Goal: Task Accomplishment & Management: Manage account settings

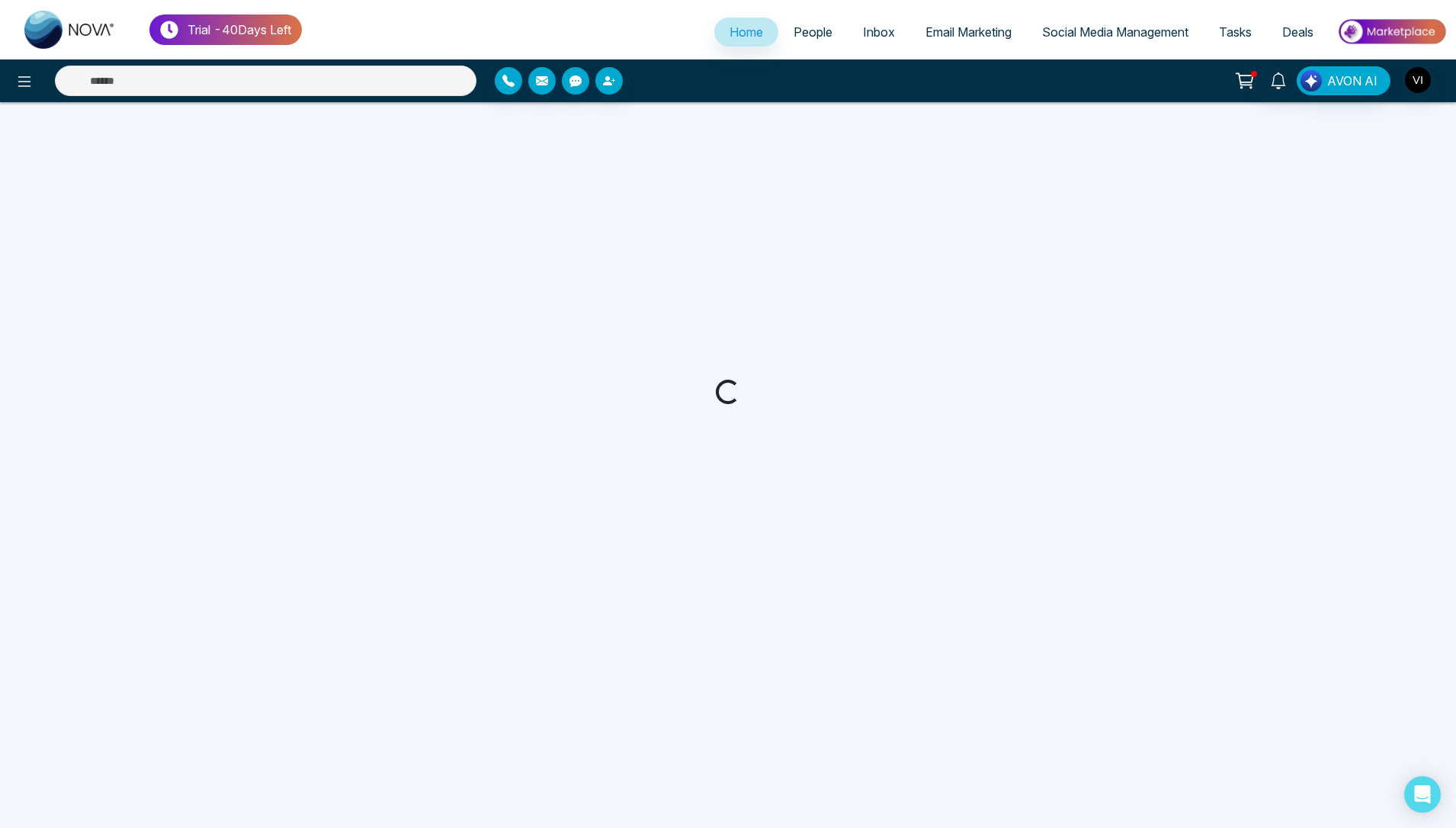
select select "*"
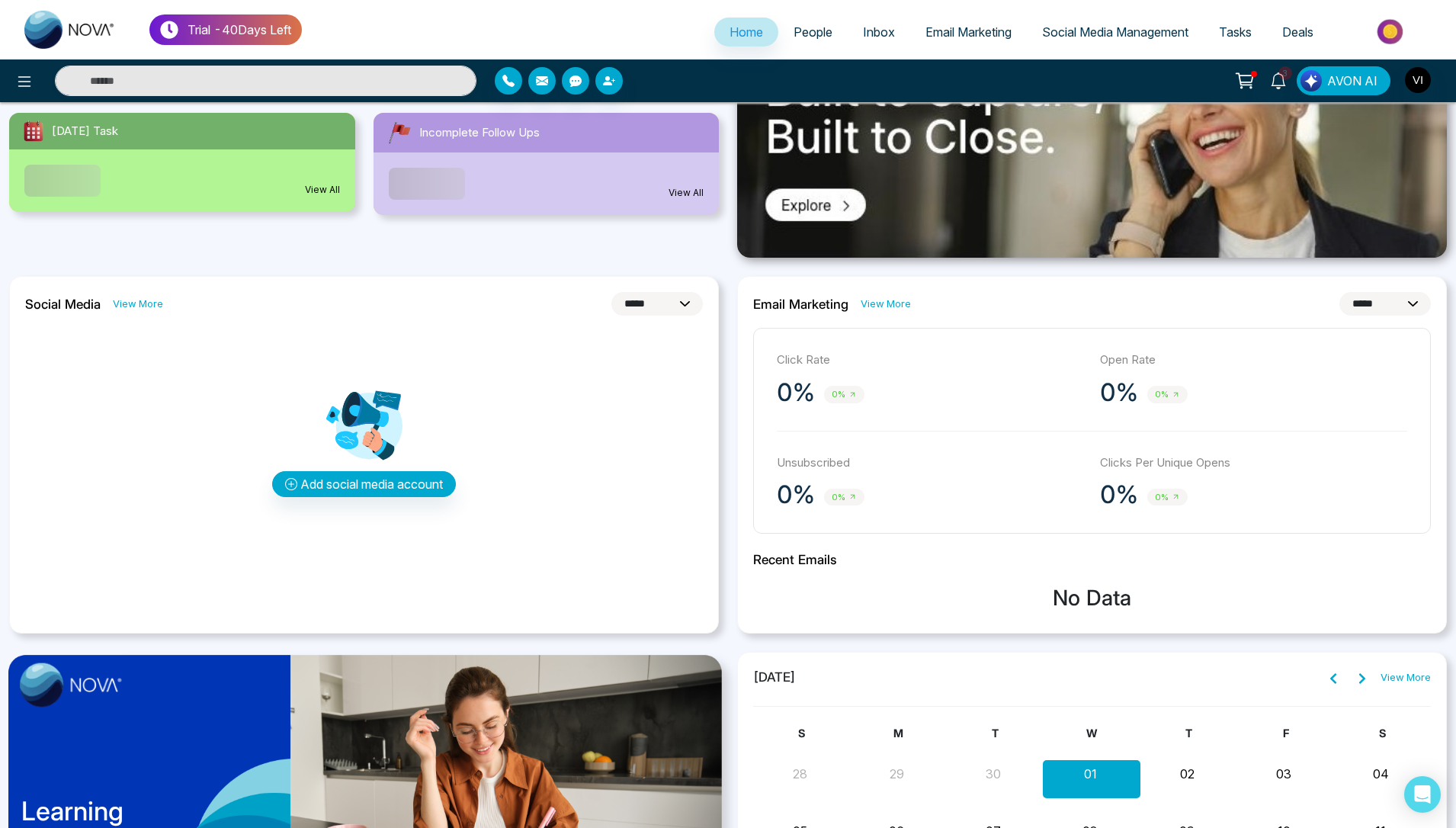
scroll to position [525, 0]
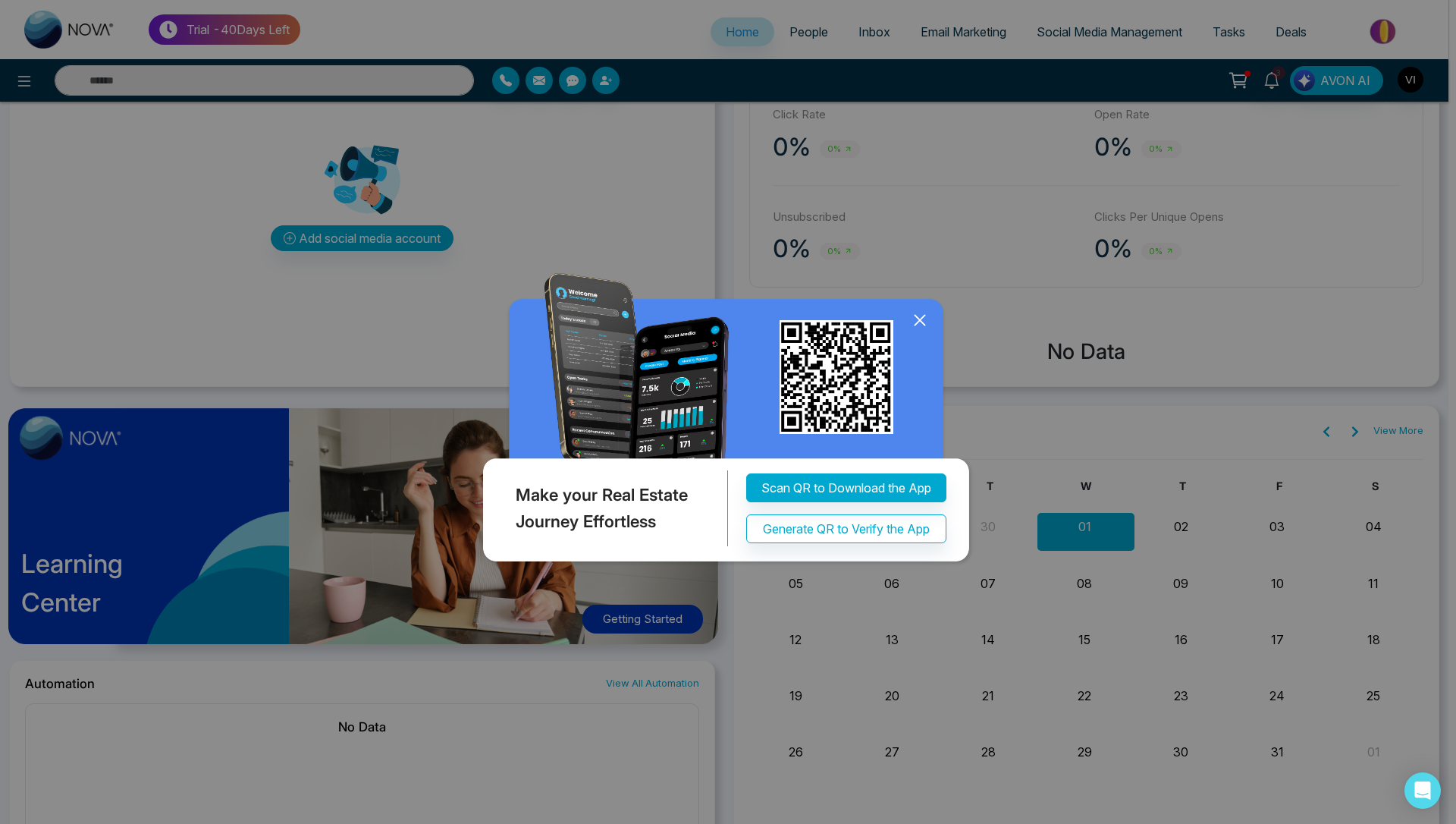
click at [924, 321] on icon at bounding box center [920, 320] width 23 height 23
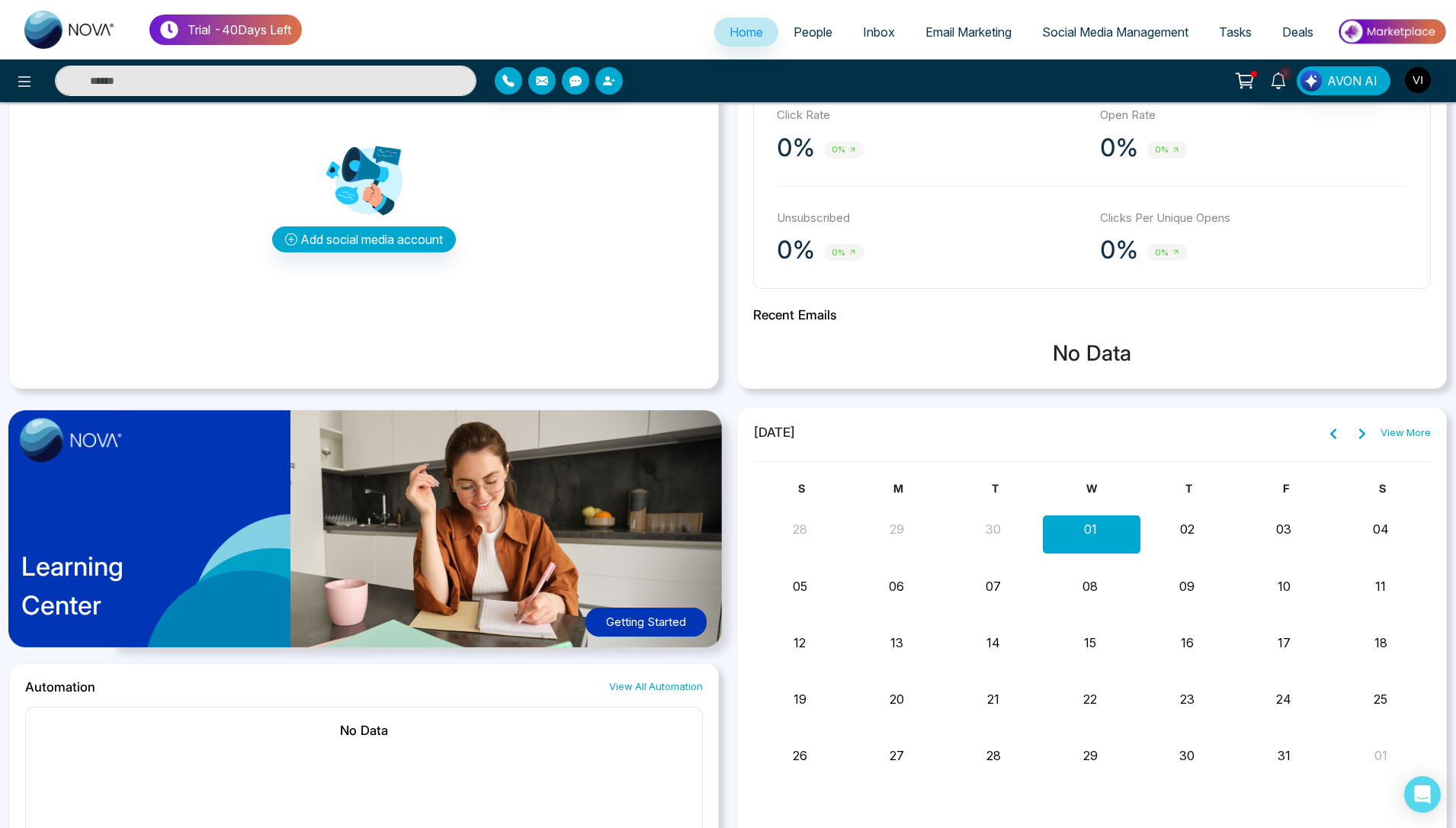
scroll to position [0, 0]
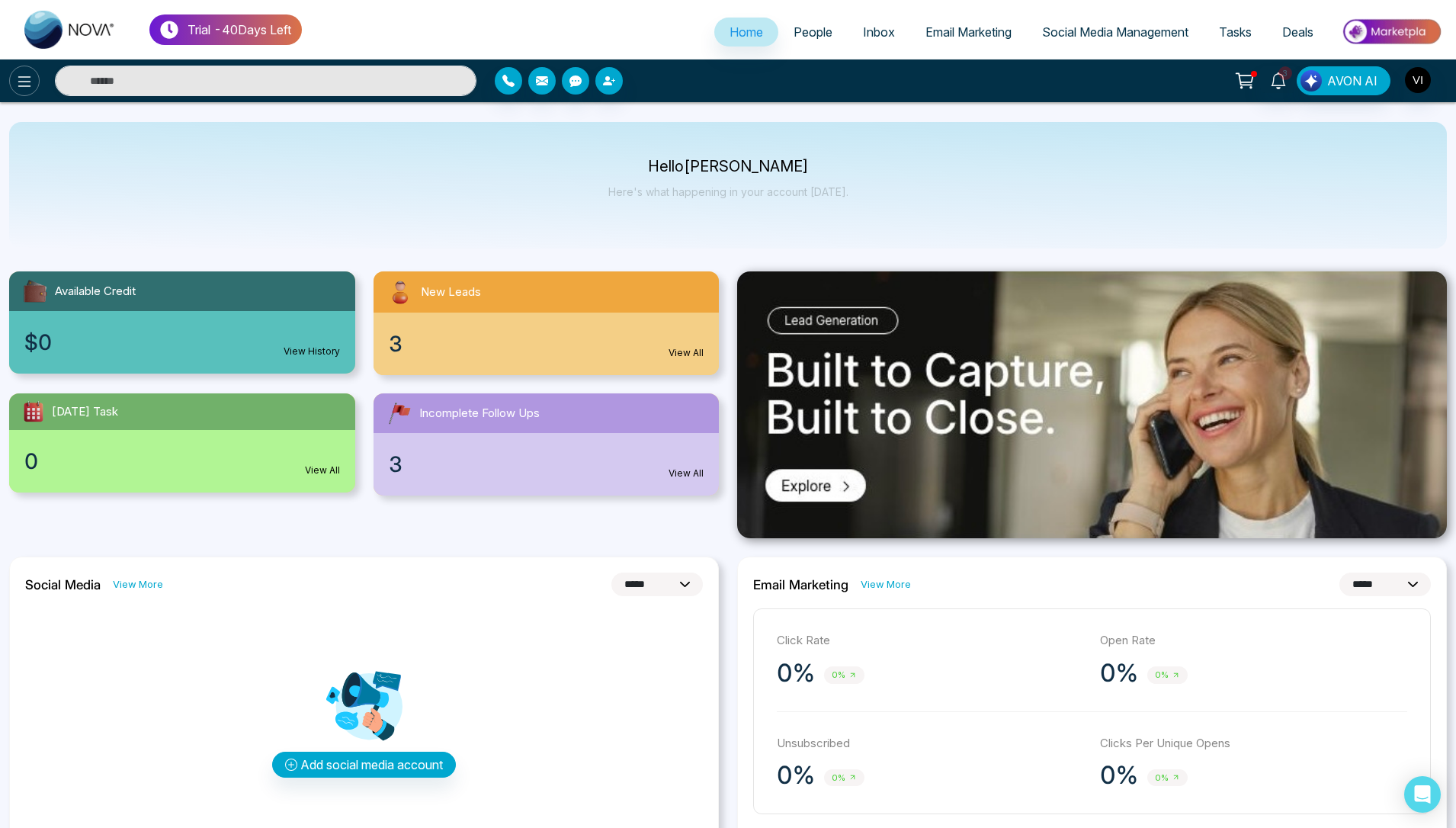
click at [24, 87] on icon at bounding box center [24, 81] width 19 height 19
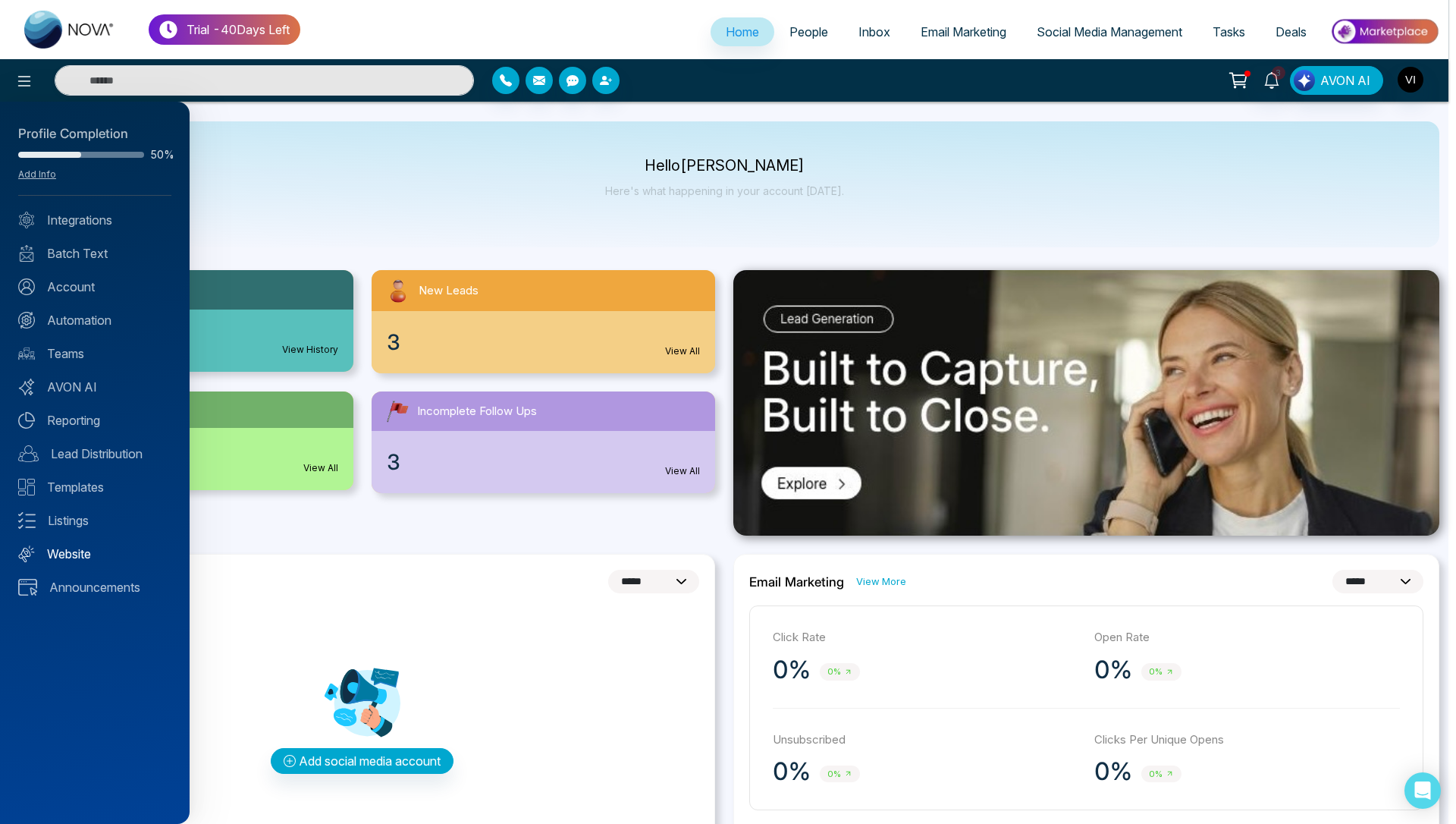
click at [74, 552] on link "Website" at bounding box center [95, 553] width 153 height 18
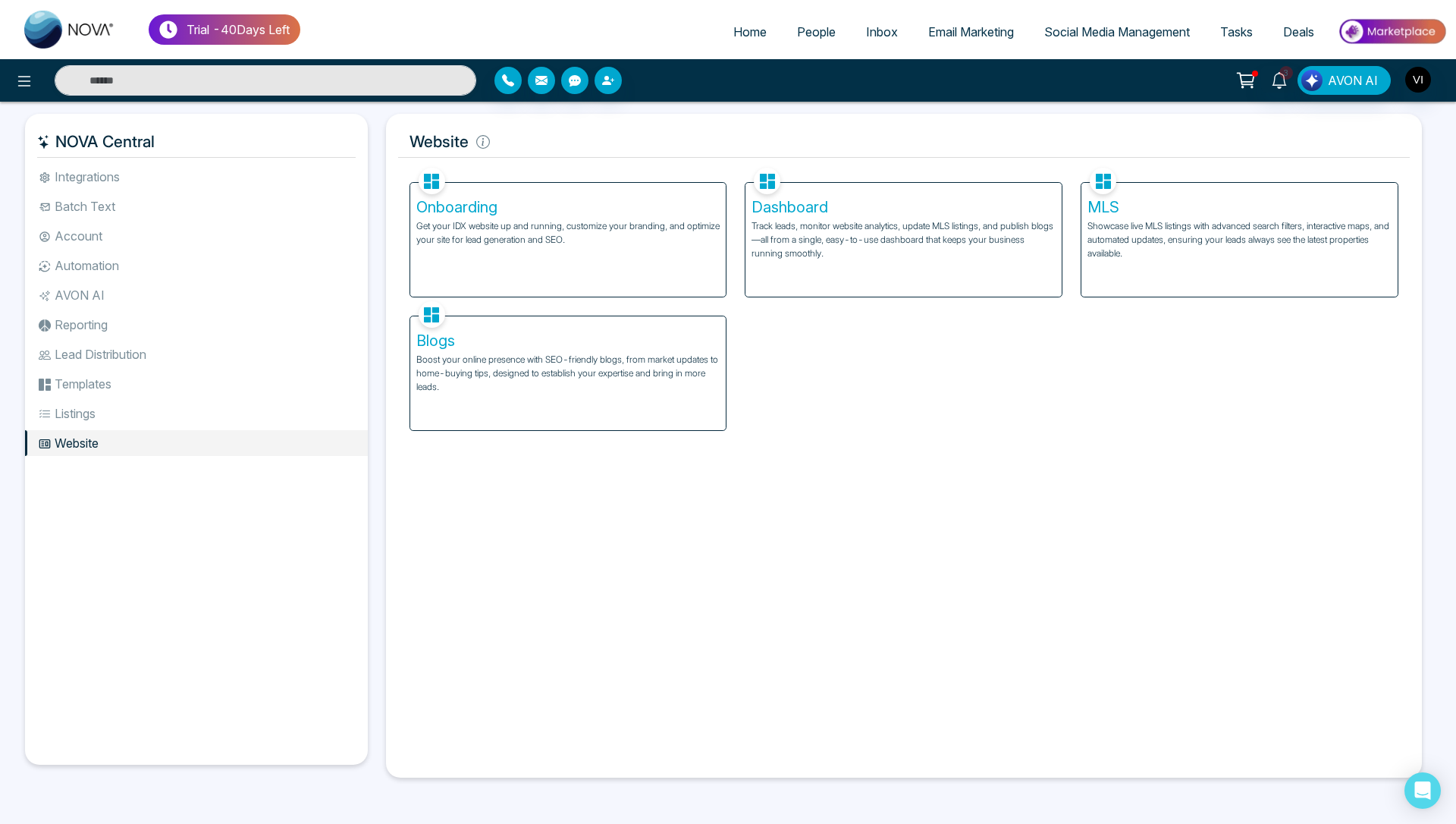
click at [621, 248] on div "Onboarding Get your IDX website up and running, customize your branding, and op…" at bounding box center [568, 240] width 316 height 114
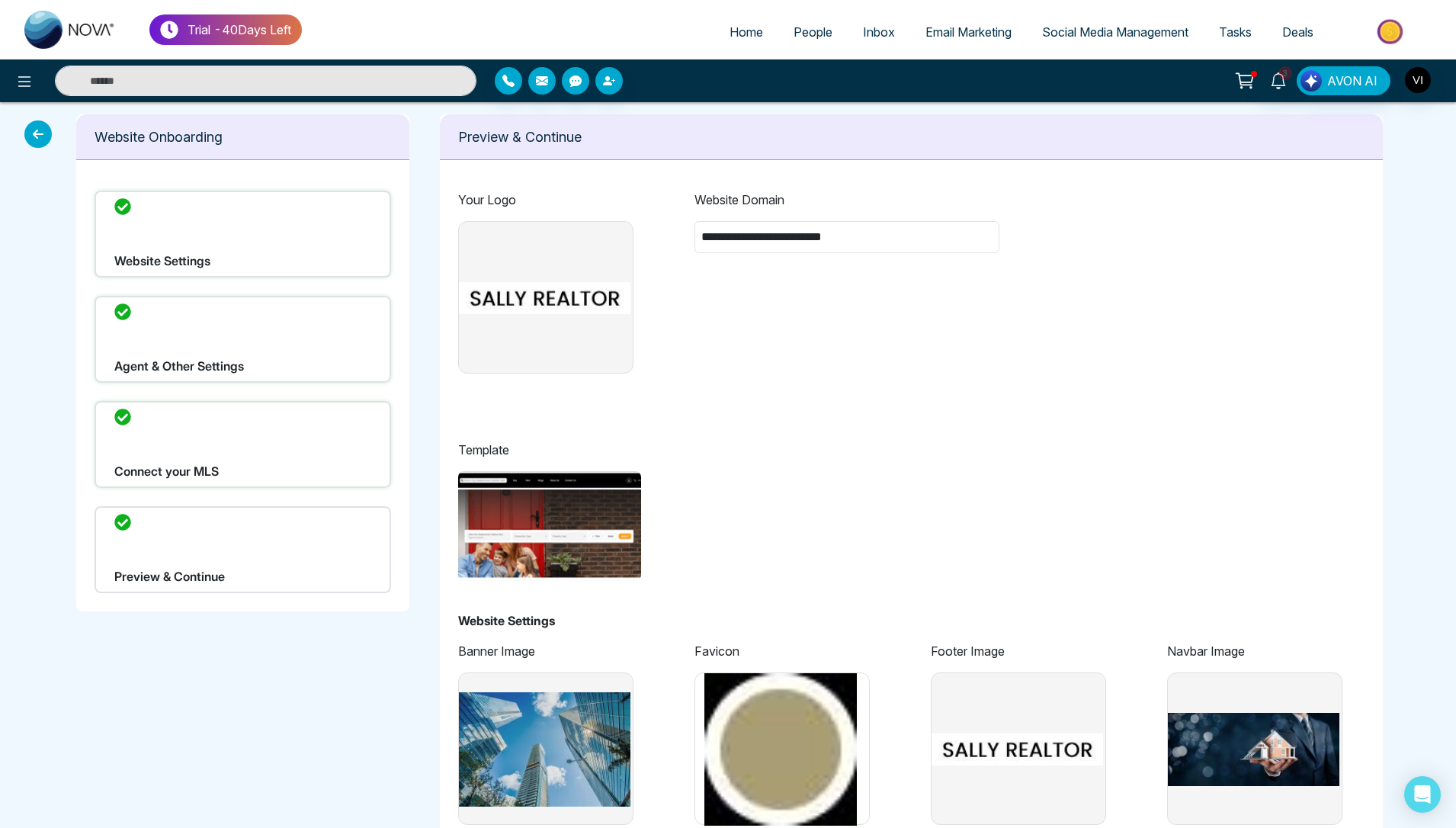
type input "**********"
click at [230, 242] on div "Website Settings" at bounding box center [243, 234] width 297 height 87
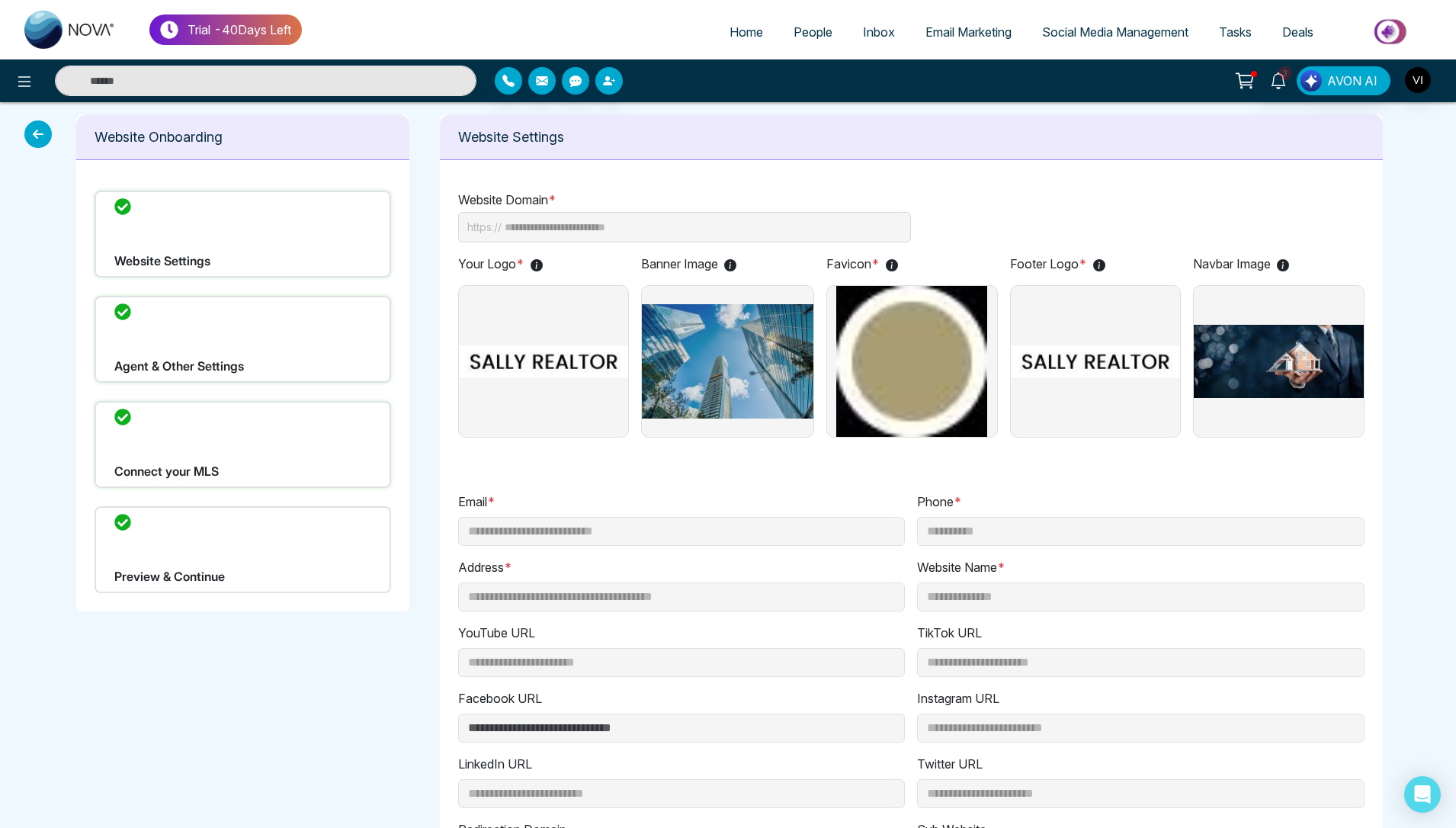
click at [524, 366] on img at bounding box center [544, 361] width 170 height 151
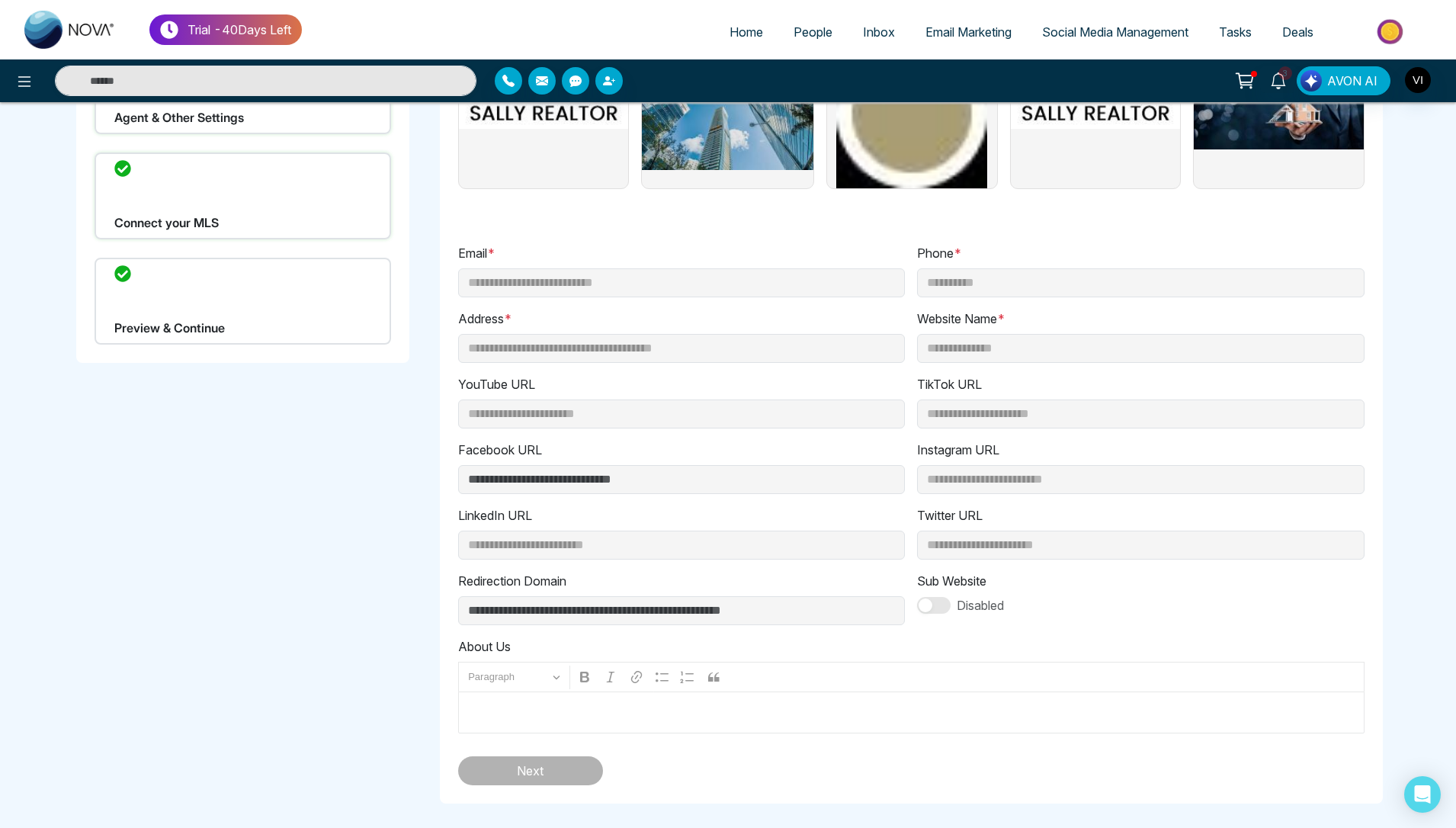
click at [263, 316] on div "Preview & Continue" at bounding box center [243, 301] width 297 height 87
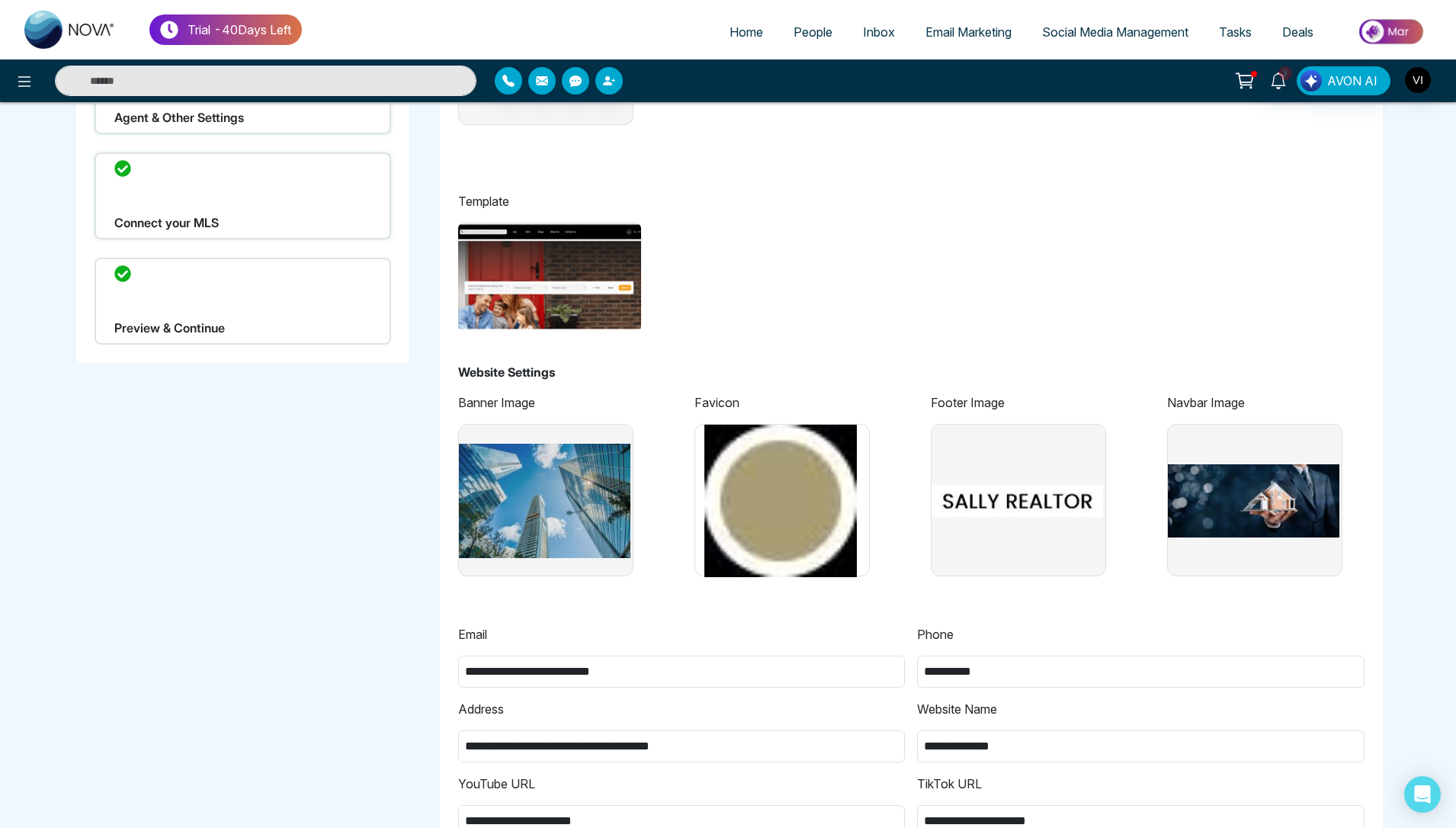
scroll to position [1380, 0]
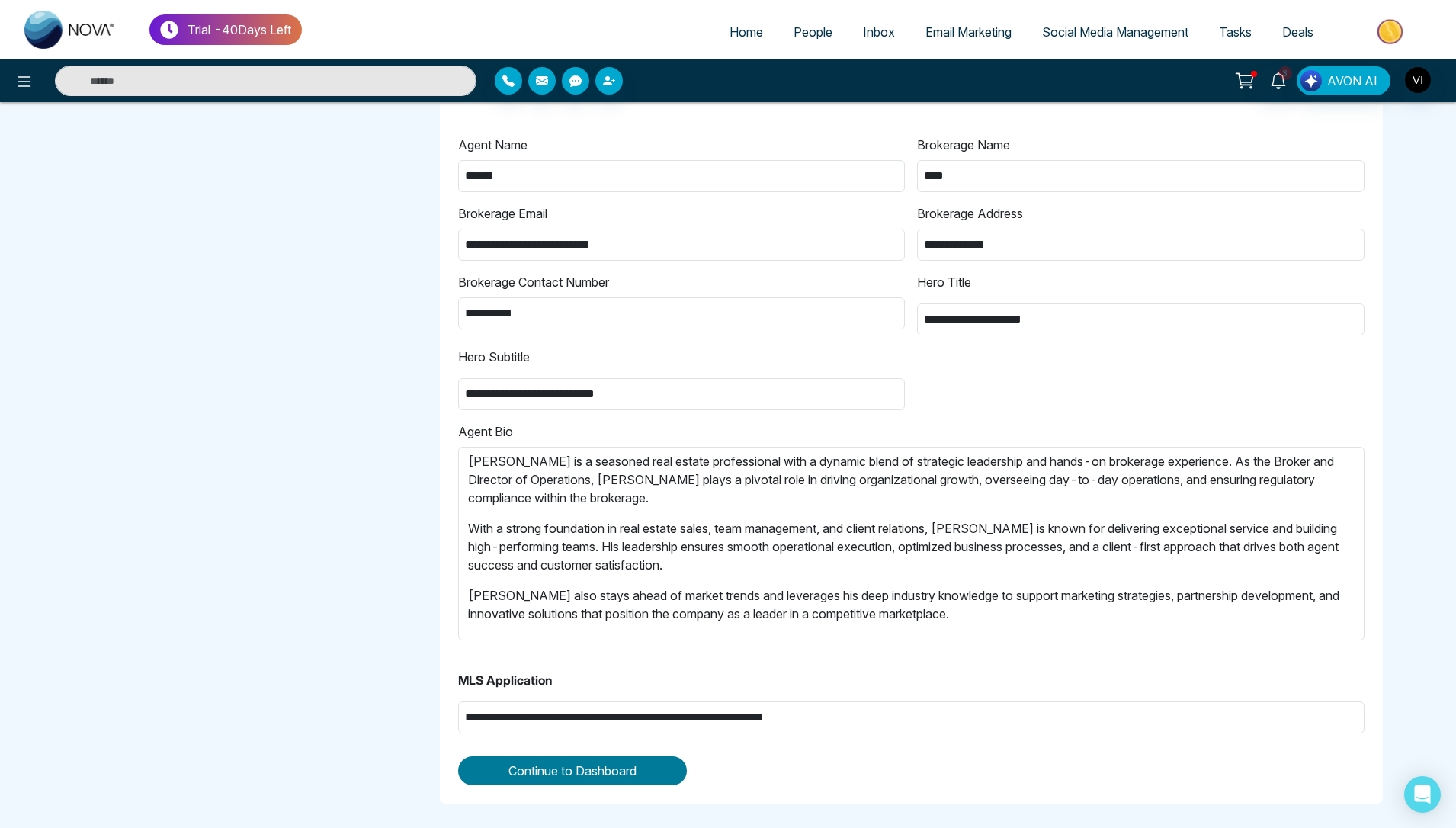
click at [517, 772] on span "Continue to Dashboard" at bounding box center [572, 771] width 128 height 19
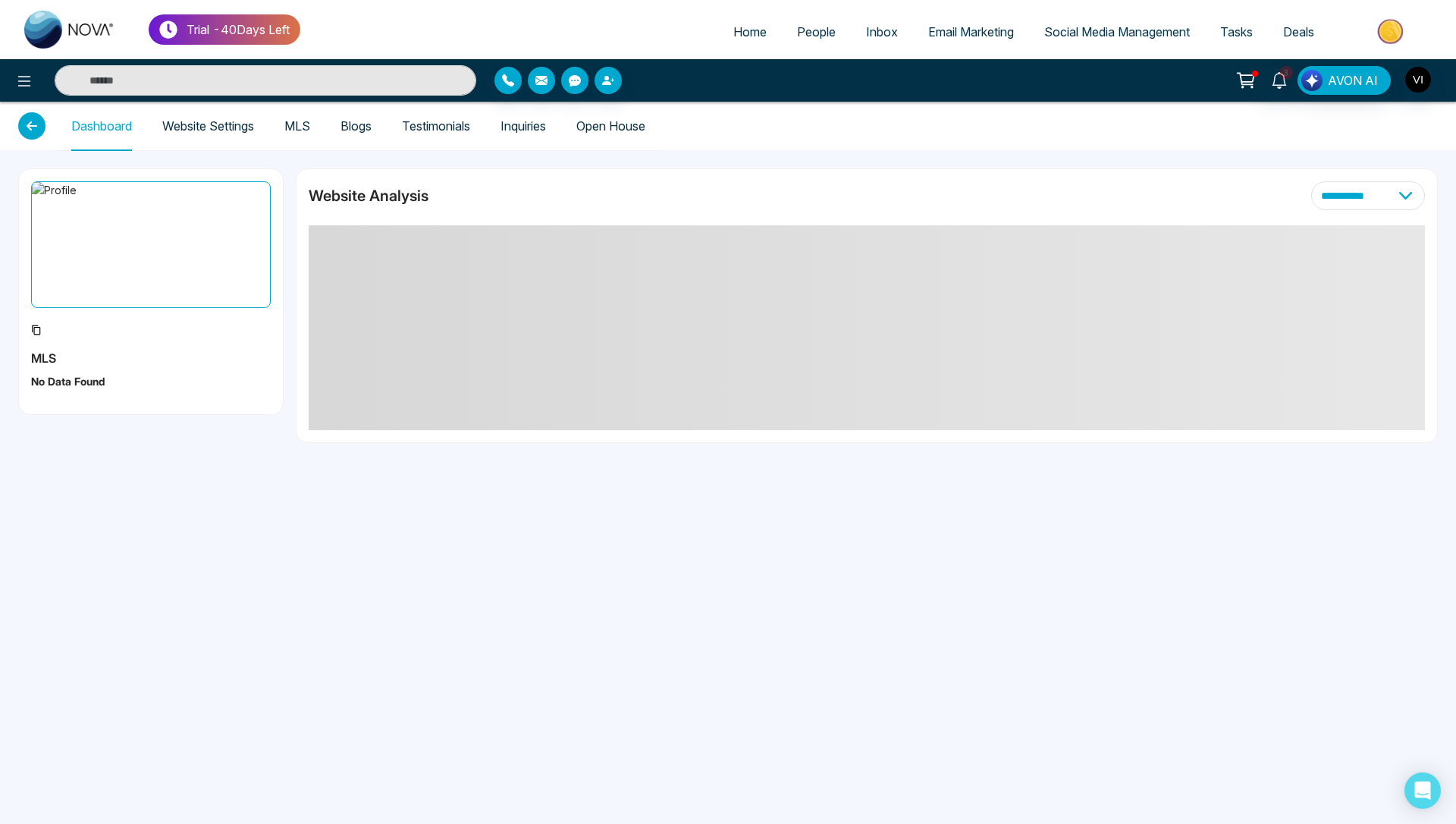
click at [191, 121] on link "Website Settings" at bounding box center [208, 126] width 91 height 13
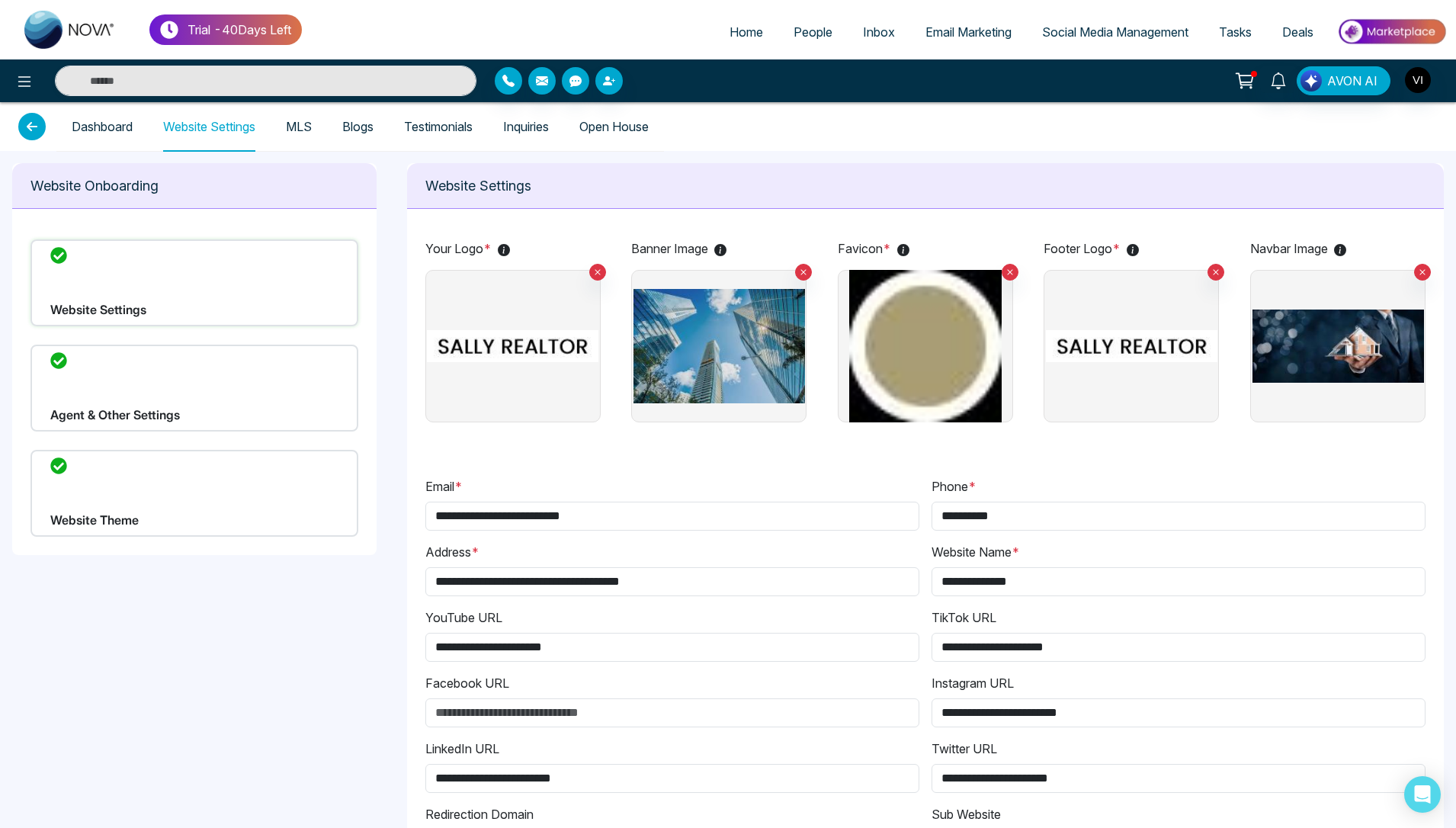
type input "**********"
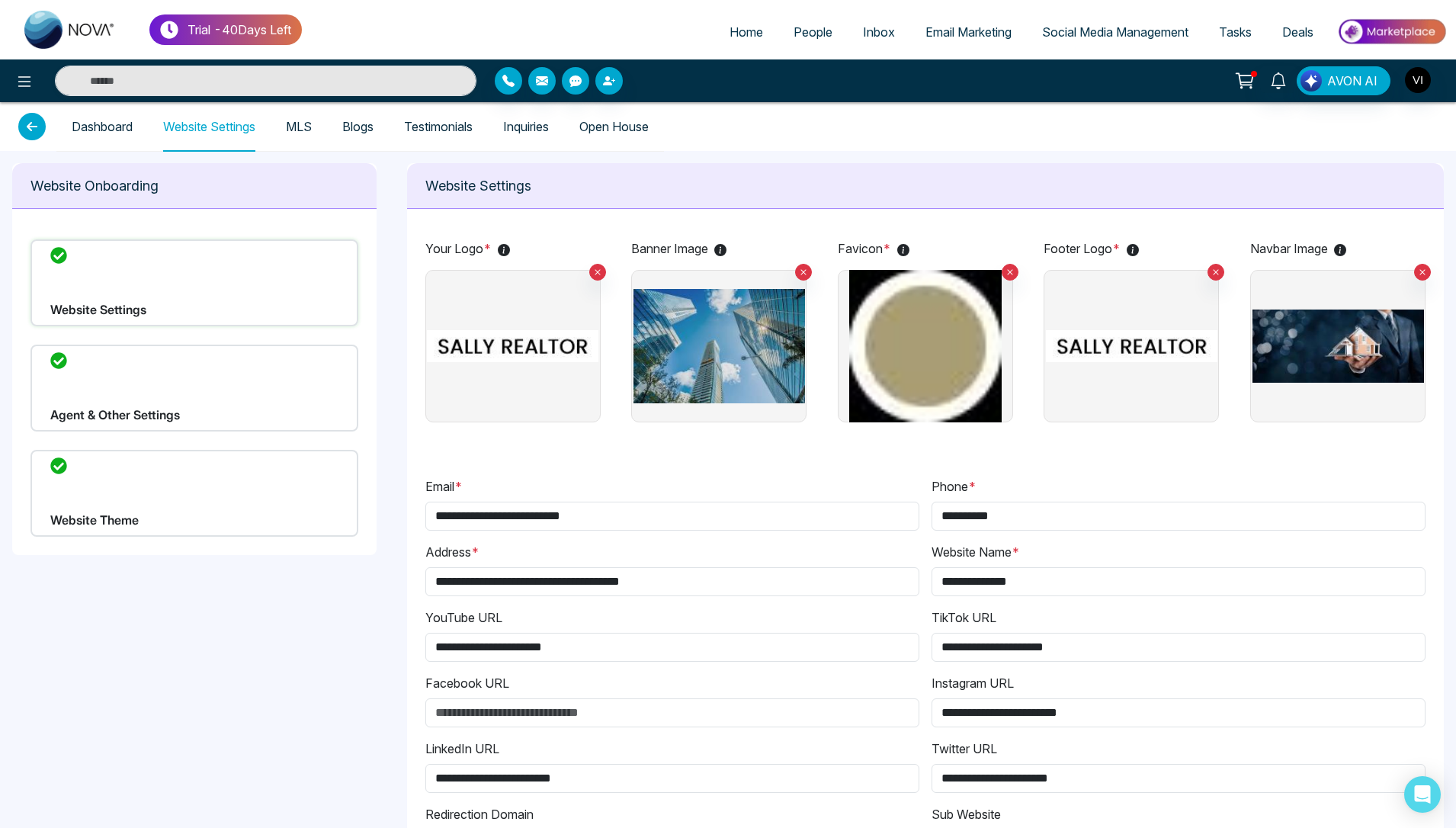
type input "**********"
click at [253, 471] on div "Website Theme" at bounding box center [194, 493] width 328 height 87
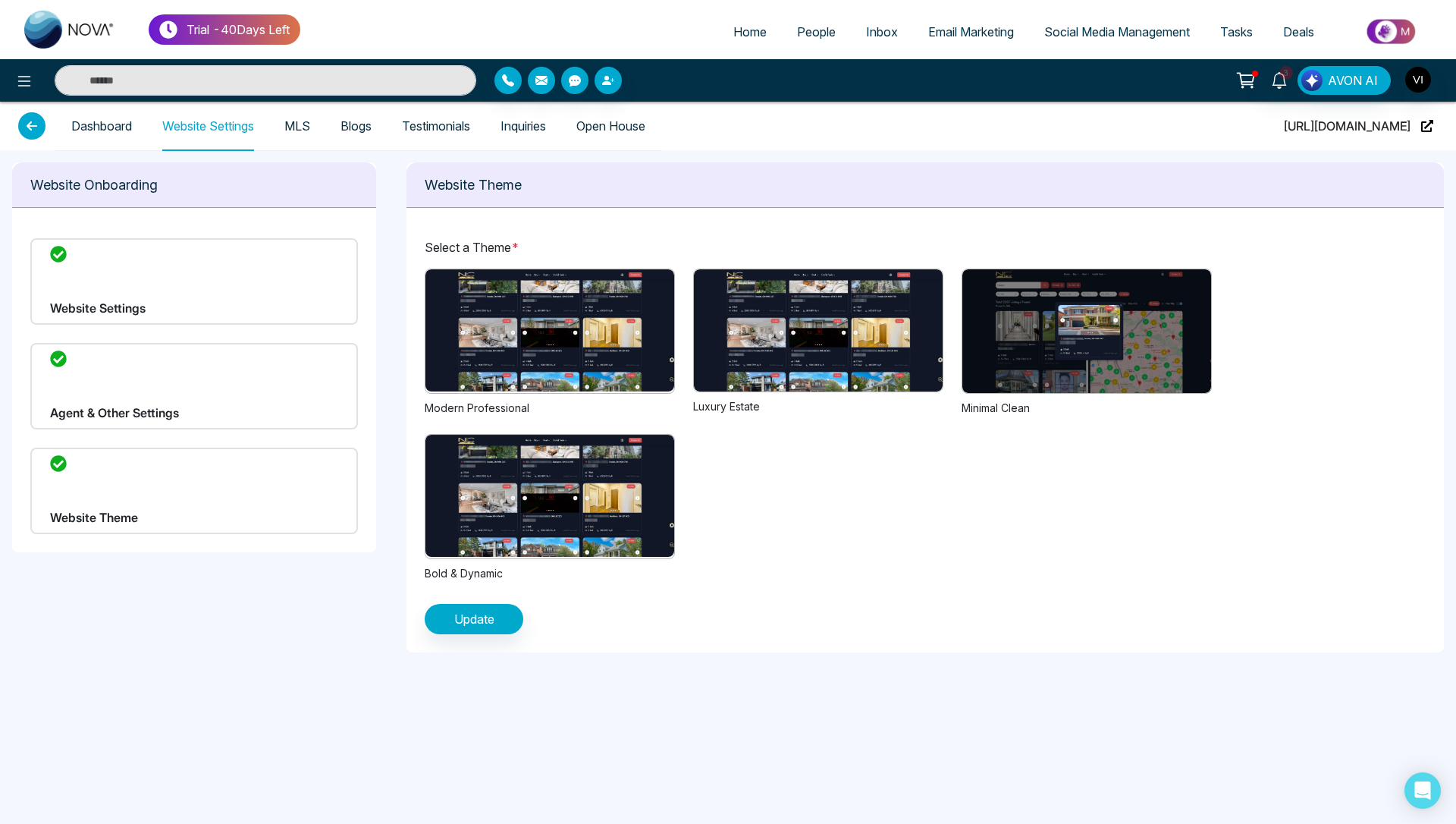
click at [206, 315] on div "Website Settings" at bounding box center [194, 281] width 328 height 86
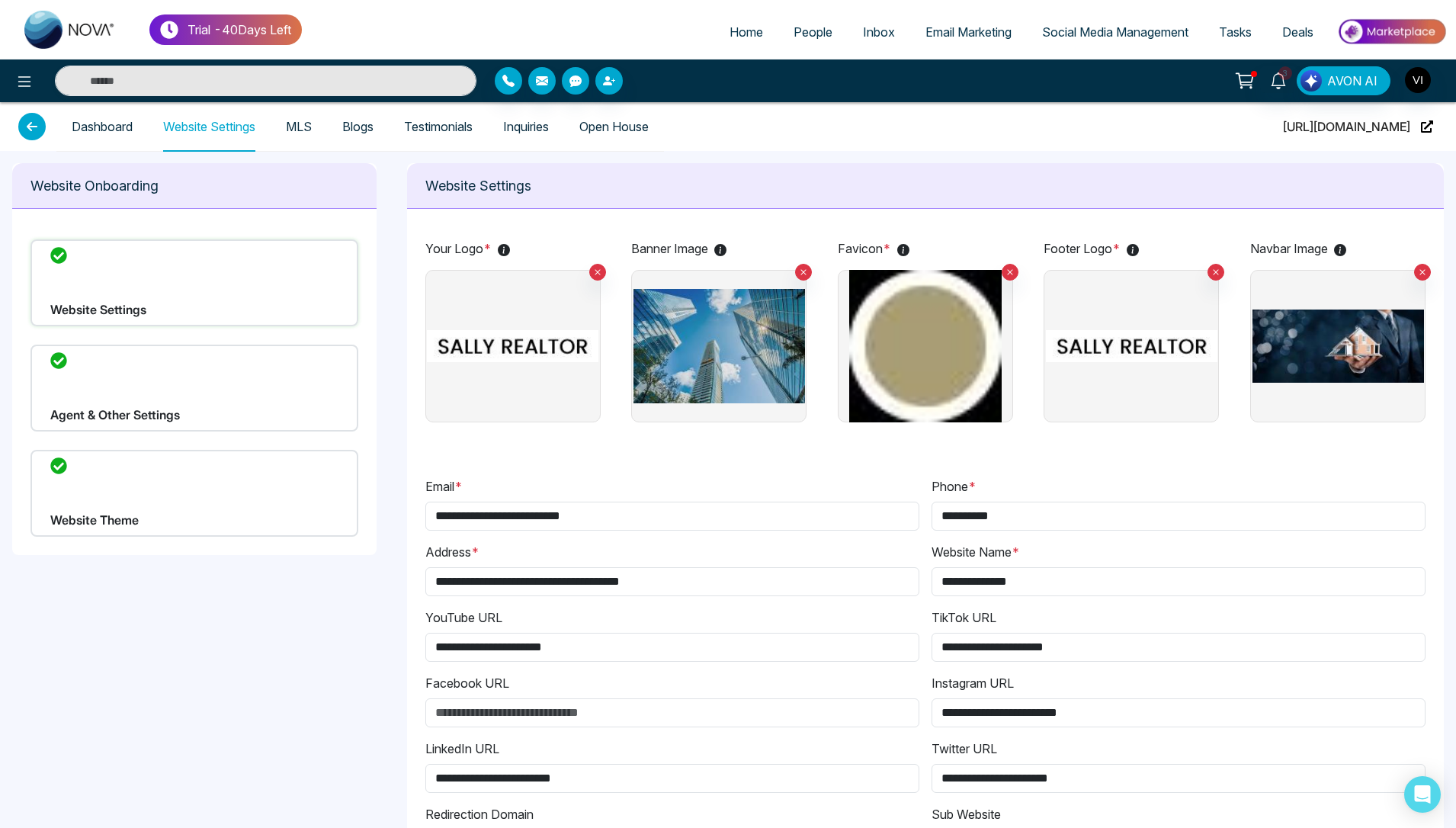
click at [581, 345] on img at bounding box center [513, 346] width 171 height 153
click at [0, 0] on input "file" at bounding box center [0, 0] width 0 height 0
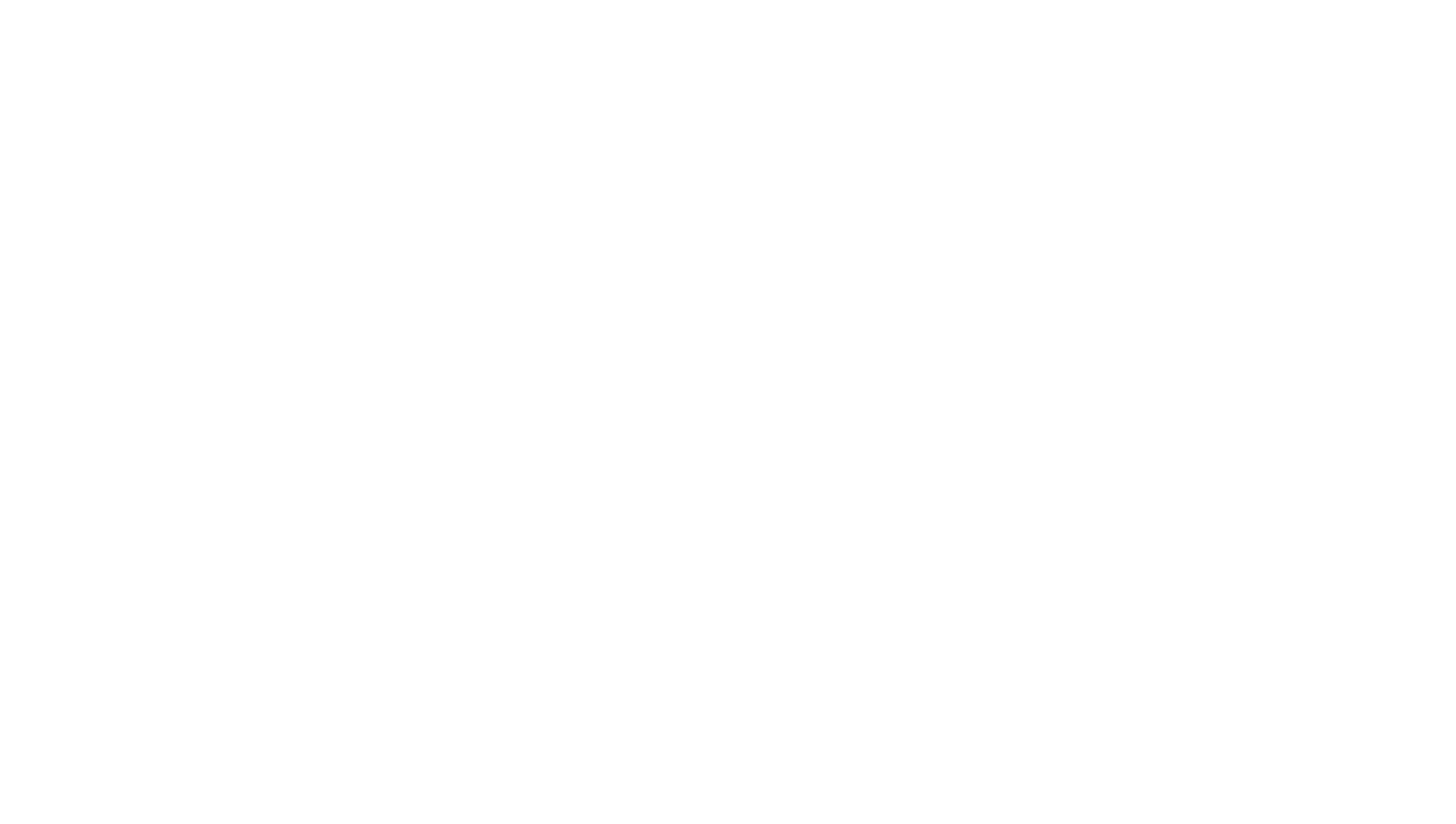
select select "*"
